Goal: Task Accomplishment & Management: Manage account settings

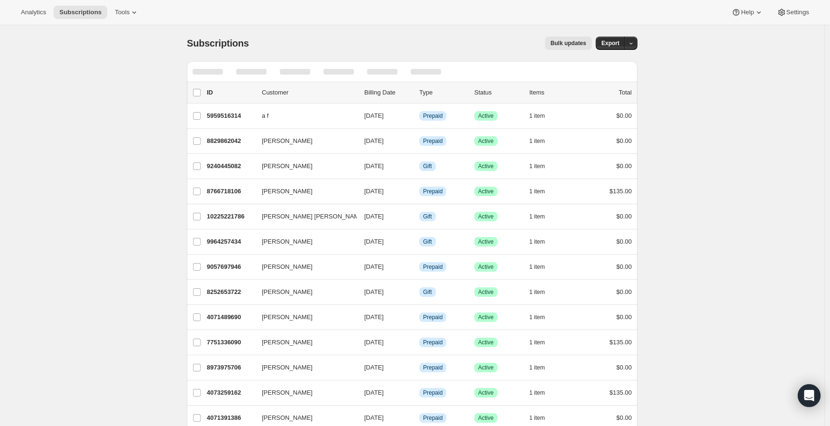
click at [583, 72] on icon "Search and filter results" at bounding box center [583, 71] width 9 height 9
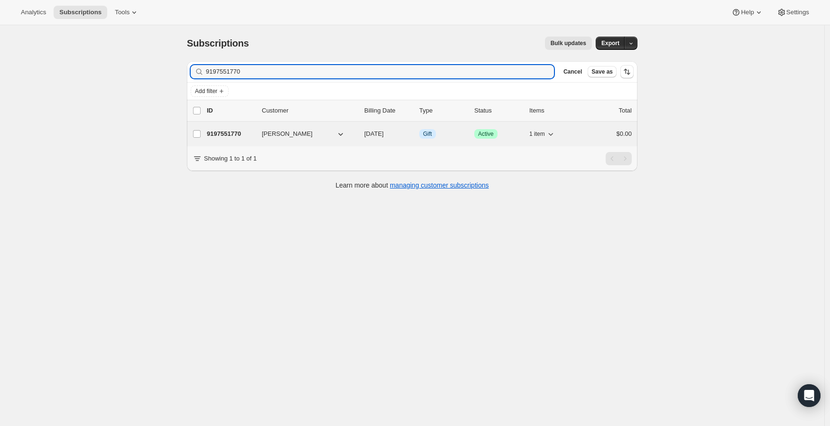
type input "9197551770"
click at [229, 135] on p "9197551770" at bounding box center [230, 133] width 47 height 9
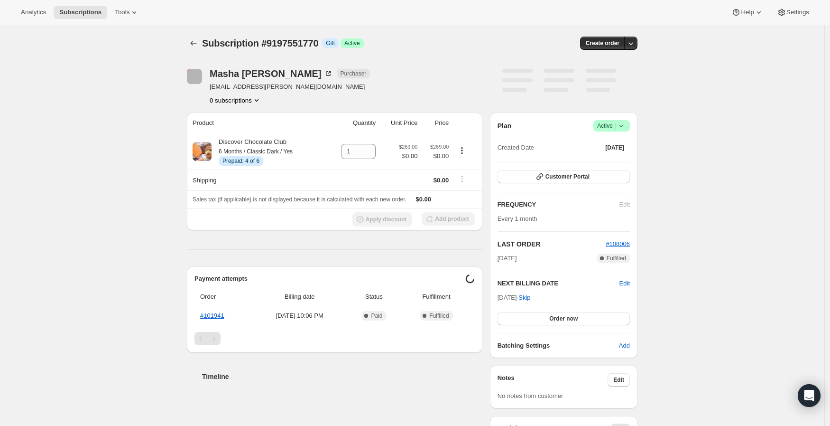
click at [158, 131] on div "Subscription #9197551770. This page is ready Subscription #9197551770 Info Gift…" at bounding box center [412, 385] width 825 height 720
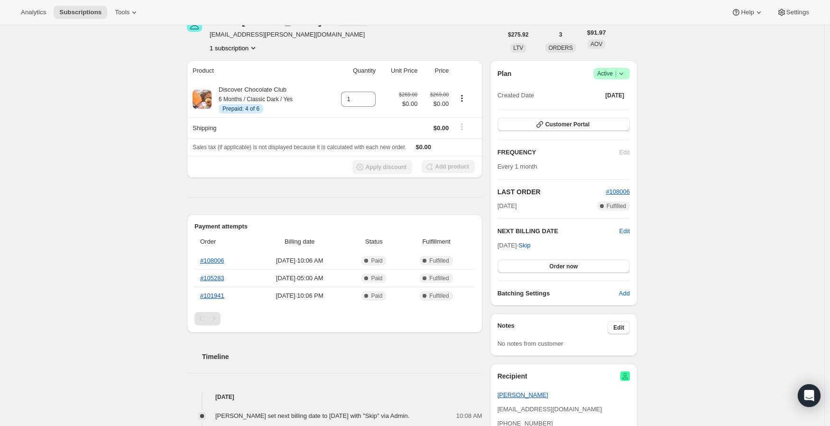
scroll to position [53, 0]
click at [219, 257] on link "#108006" at bounding box center [212, 259] width 24 height 7
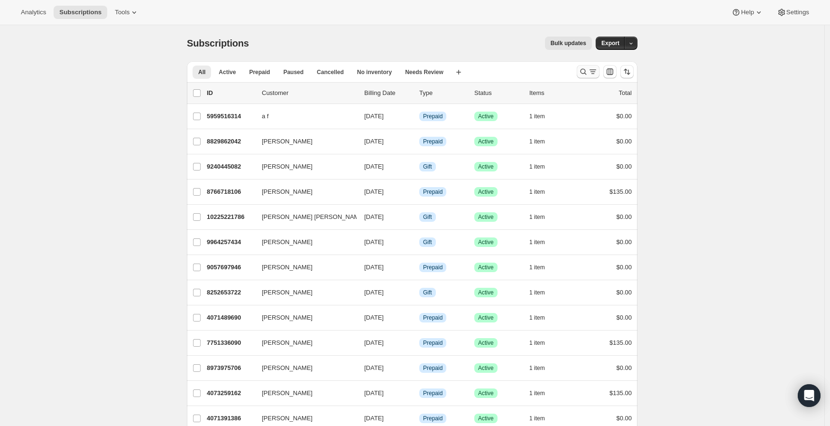
click at [585, 77] on button "Search and filter results" at bounding box center [588, 71] width 23 height 13
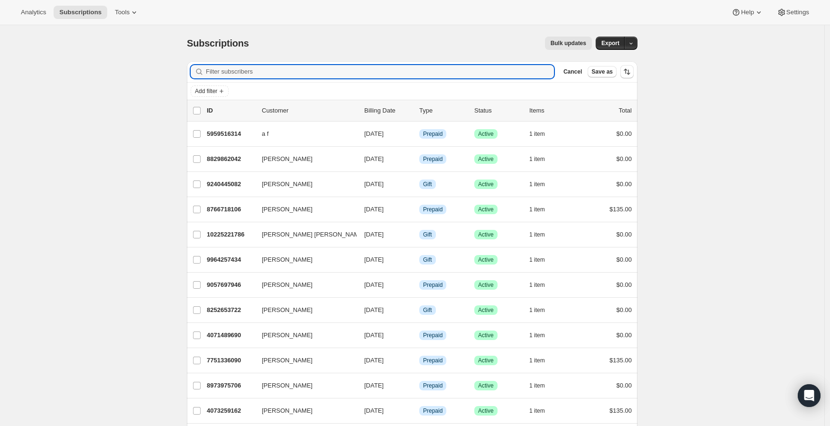
paste input "[EMAIL_ADDRESS][DOMAIN_NAME]"
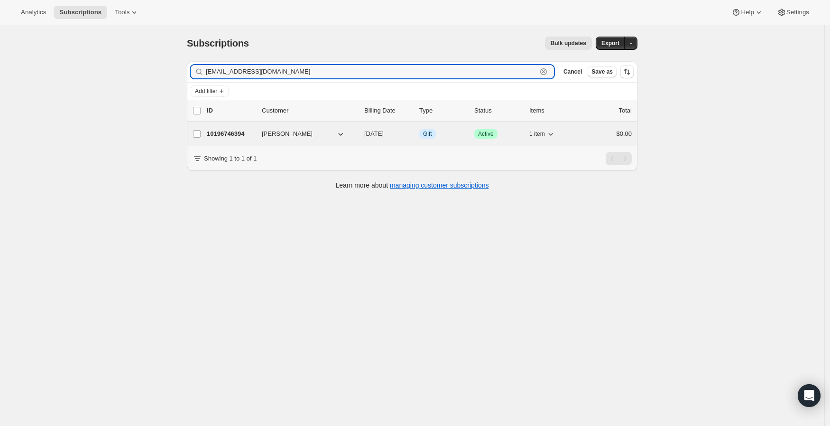
type input "[EMAIL_ADDRESS][DOMAIN_NAME]"
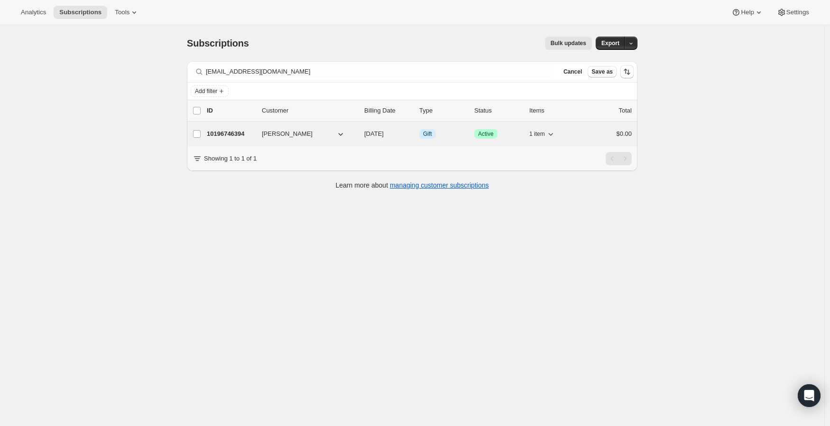
click at [235, 135] on p "10196746394" at bounding box center [230, 133] width 47 height 9
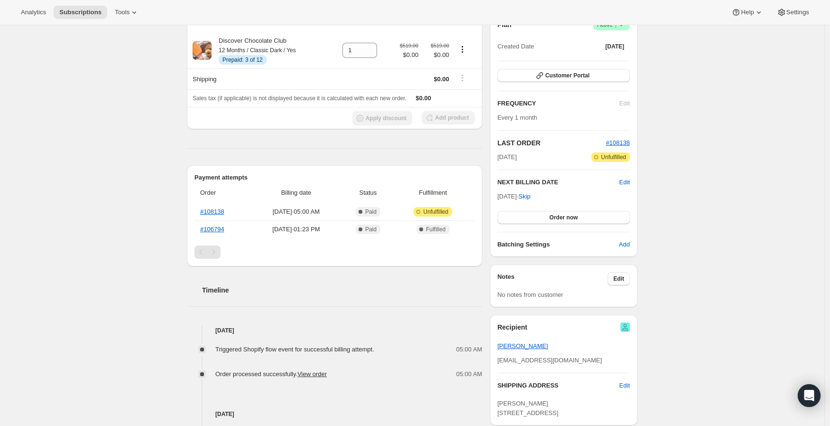
scroll to position [105, 0]
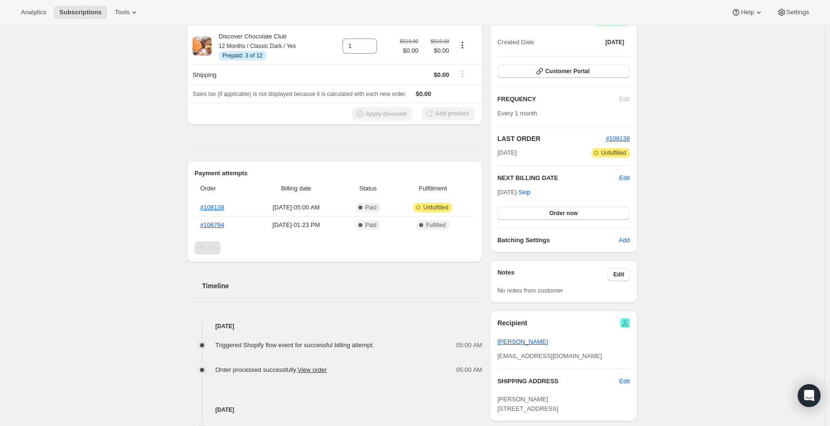
click at [95, 181] on div "Subscription #10196746394. This page is ready Subscription #10196746394 Info Gi…" at bounding box center [412, 271] width 825 height 702
click at [216, 208] on link "#108138" at bounding box center [212, 207] width 24 height 7
